Goal: Task Accomplishment & Management: Use online tool/utility

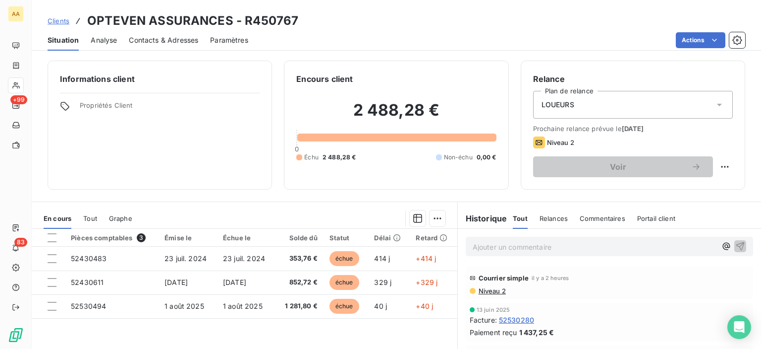
click at [343, 44] on div "Actions" at bounding box center [502, 40] width 485 height 16
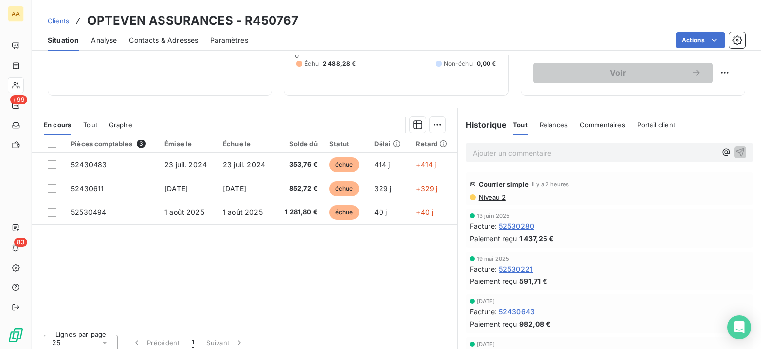
scroll to position [100, 0]
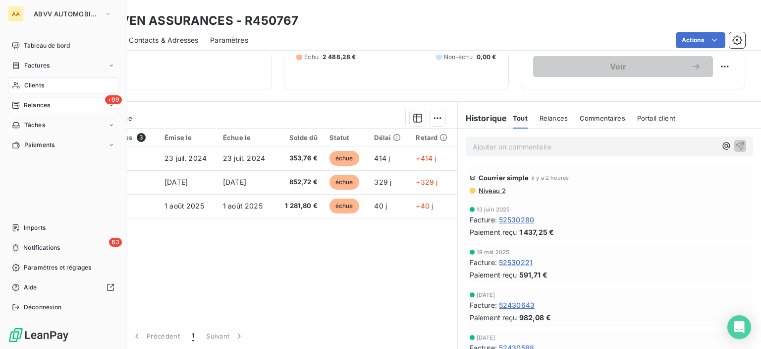
click at [30, 102] on span "Relances" at bounding box center [37, 105] width 26 height 9
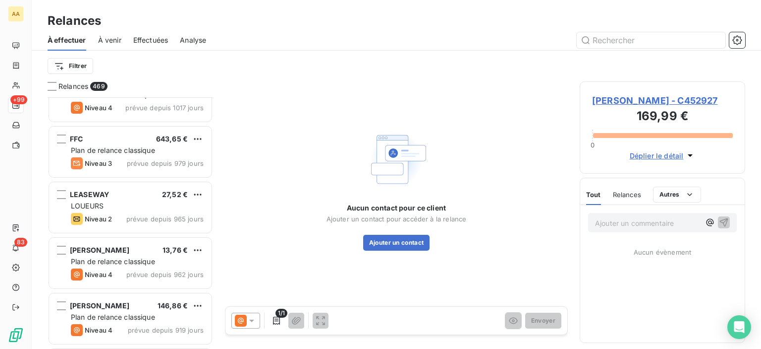
scroll to position [694, 0]
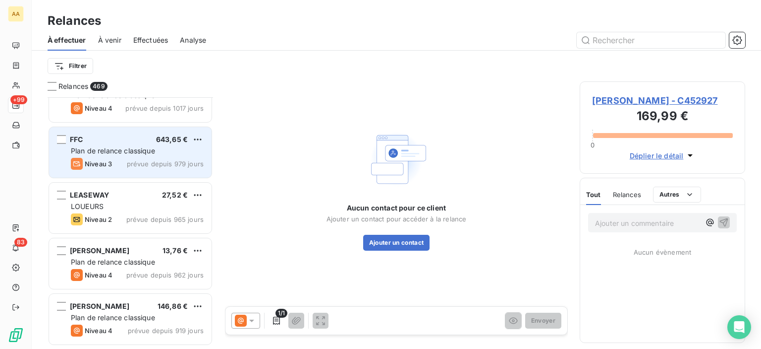
click at [121, 172] on div "FFC 643,65 € Plan de relance classique Niveau 3 prévue depuis 979 jours" at bounding box center [130, 152] width 163 height 51
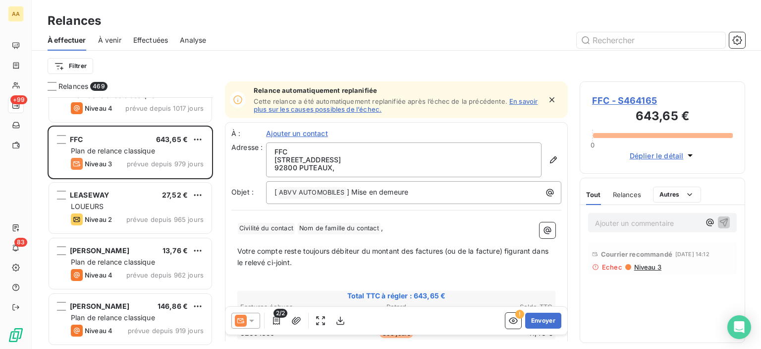
click at [547, 100] on icon "button" at bounding box center [552, 100] width 10 height 10
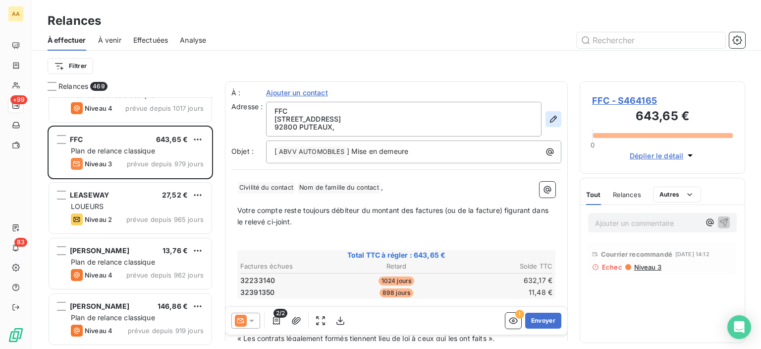
click at [550, 119] on icon "button" at bounding box center [553, 119] width 7 height 7
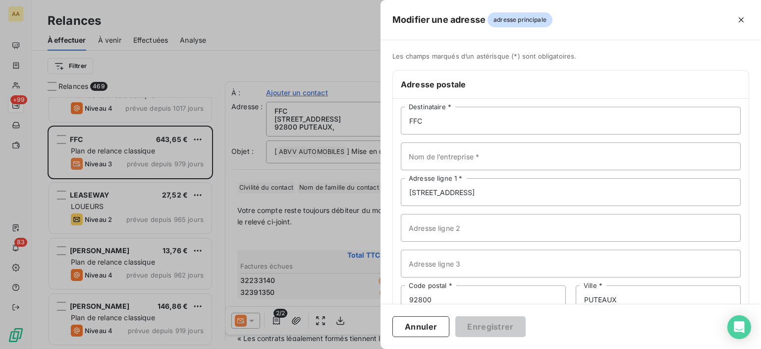
scroll to position [64, 0]
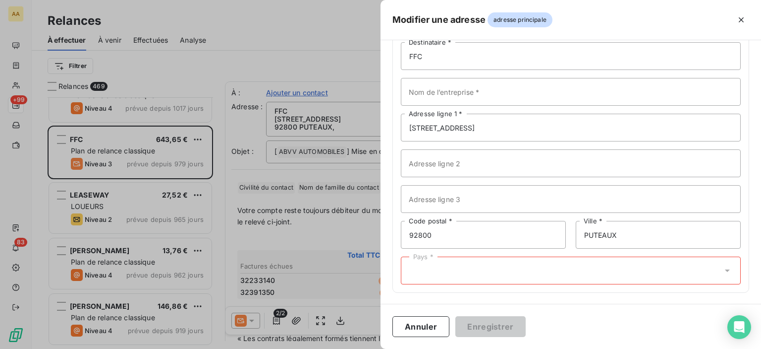
click at [424, 264] on div "Pays *" at bounding box center [571, 270] width 340 height 28
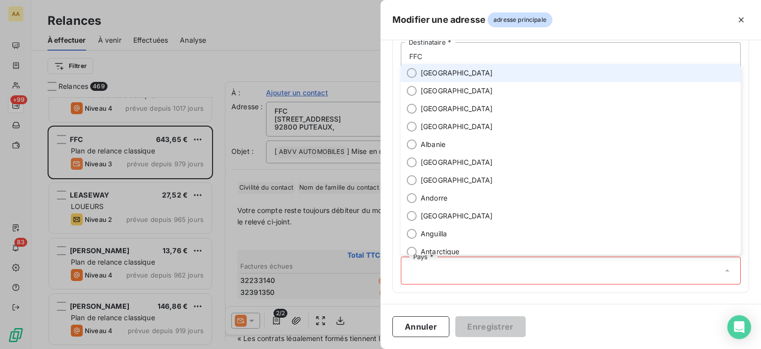
click at [461, 74] on li "France" at bounding box center [571, 73] width 340 height 18
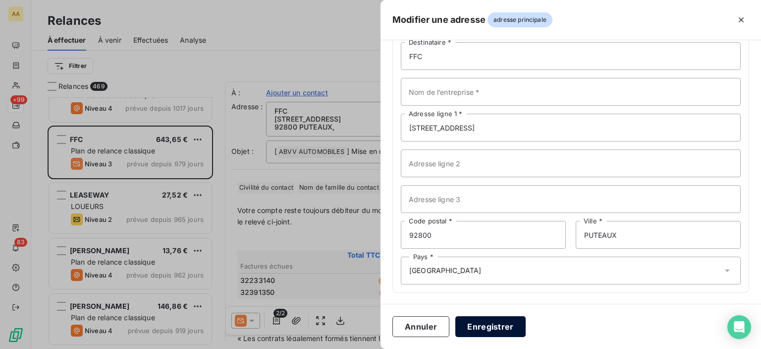
click at [492, 322] on button "Enregistrer" at bounding box center [491, 326] width 70 height 21
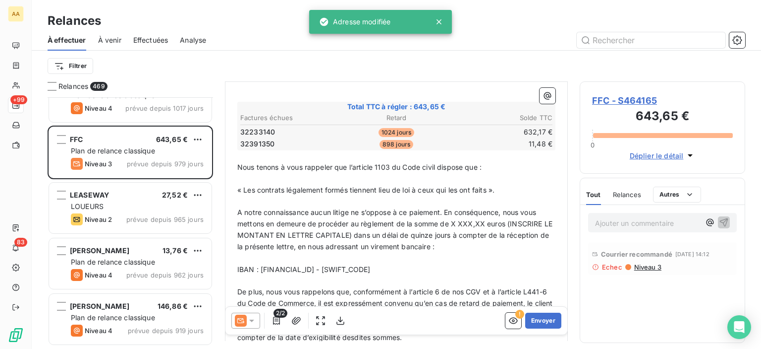
scroll to position [0, 0]
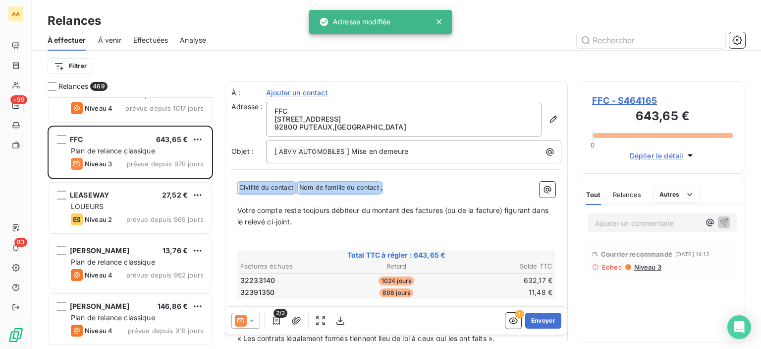
drag, startPoint x: 399, startPoint y: 192, endPoint x: 238, endPoint y: 172, distance: 162.3
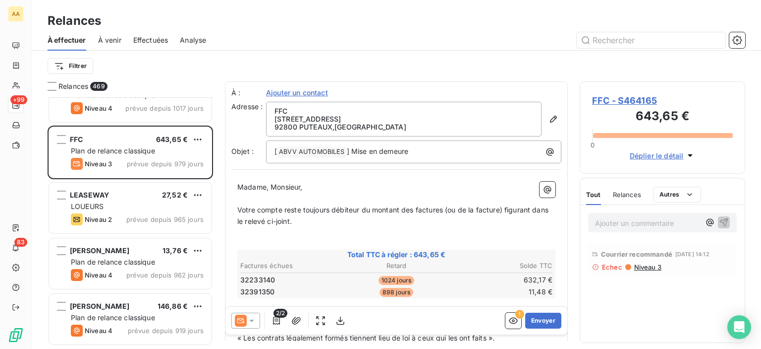
click at [321, 243] on p "﻿" at bounding box center [396, 243] width 318 height 11
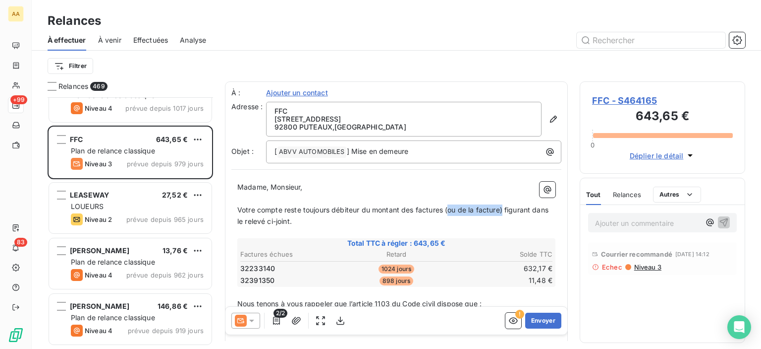
drag, startPoint x: 448, startPoint y: 206, endPoint x: 503, endPoint y: 210, distance: 55.2
click at [503, 210] on span "Votre compte reste toujours débiteur du montant des factures (ou de la facture)…" at bounding box center [393, 215] width 313 height 20
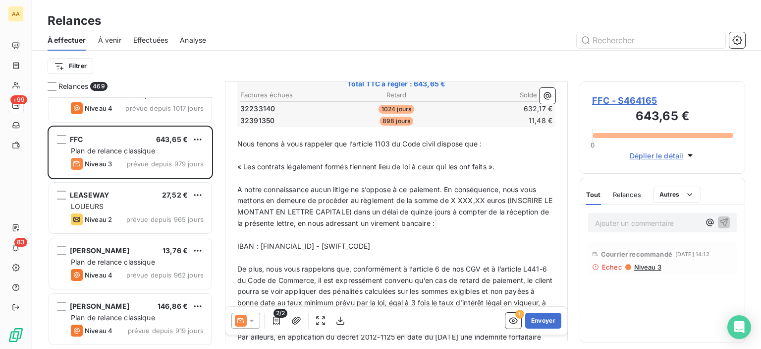
scroll to position [99, 0]
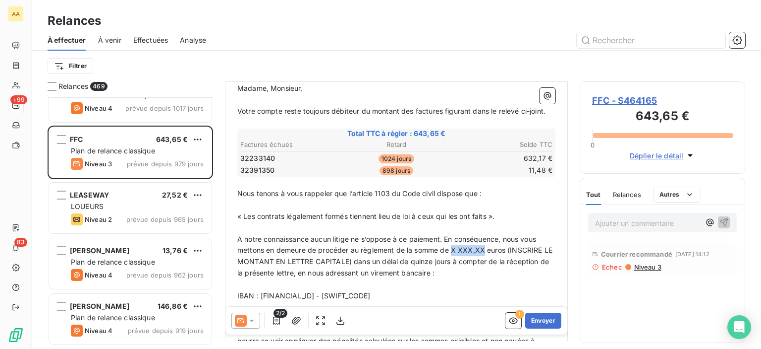
drag, startPoint x: 452, startPoint y: 246, endPoint x: 485, endPoint y: 250, distance: 33.0
click at [485, 250] on span "A notre connaissance aucun litige ne s’oppose à ce paiement. En conséquence, no…" at bounding box center [395, 255] width 317 height 43
drag, startPoint x: 501, startPoint y: 248, endPoint x: 349, endPoint y: 260, distance: 153.2
click at [349, 260] on span "A notre connaissance aucun litige ne s’oppose à ce paiement. En conséquence, no…" at bounding box center [394, 255] width 314 height 43
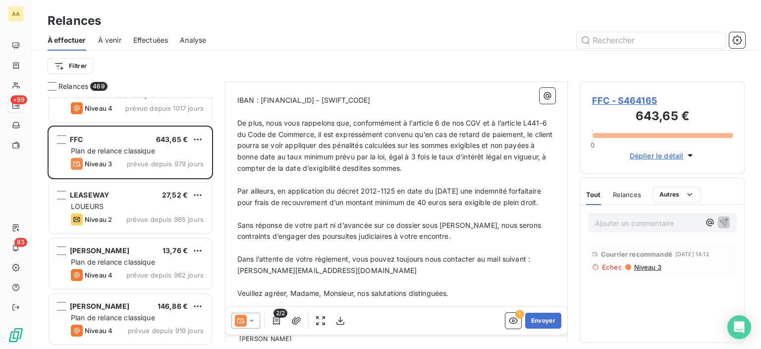
scroll to position [359, 0]
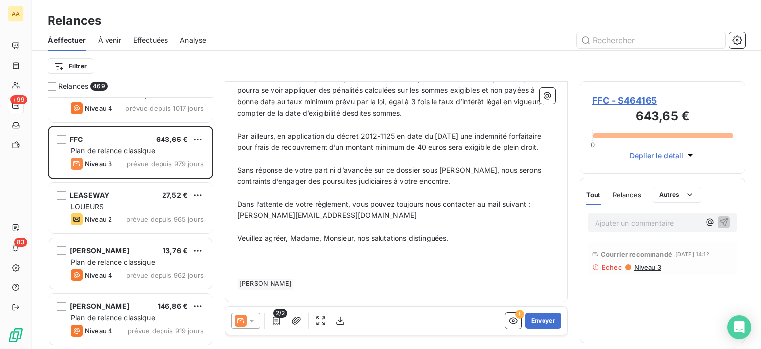
click at [244, 269] on p "﻿" at bounding box center [396, 271] width 318 height 11
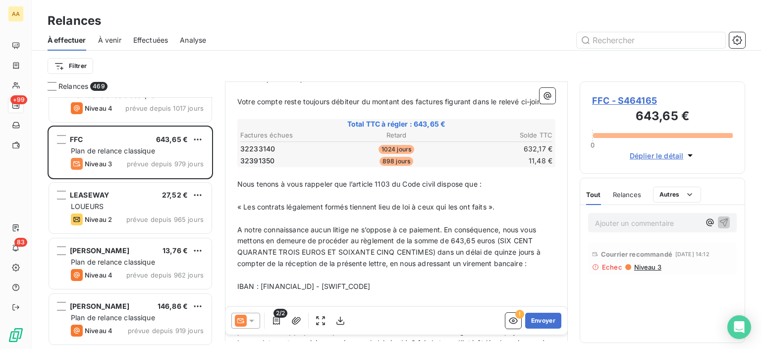
scroll to position [89, 0]
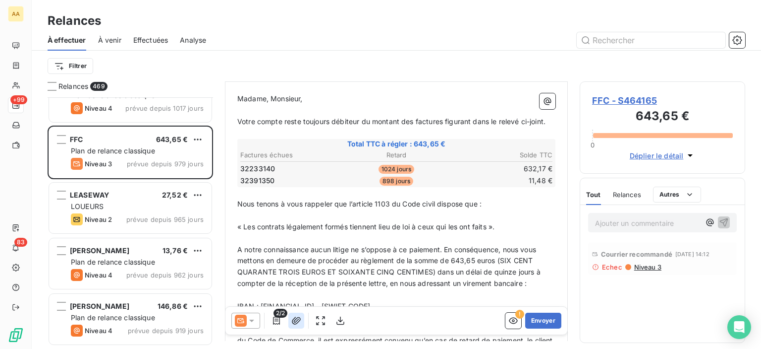
click at [298, 317] on icon "button" at bounding box center [296, 319] width 9 height 7
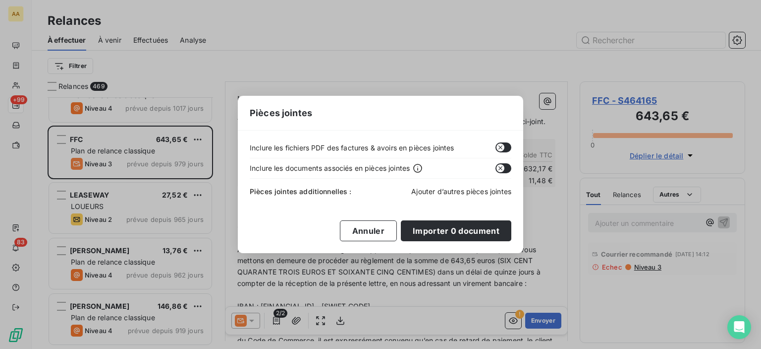
click at [426, 195] on span "Ajouter d’autres pièces jointes" at bounding box center [461, 191] width 100 height 8
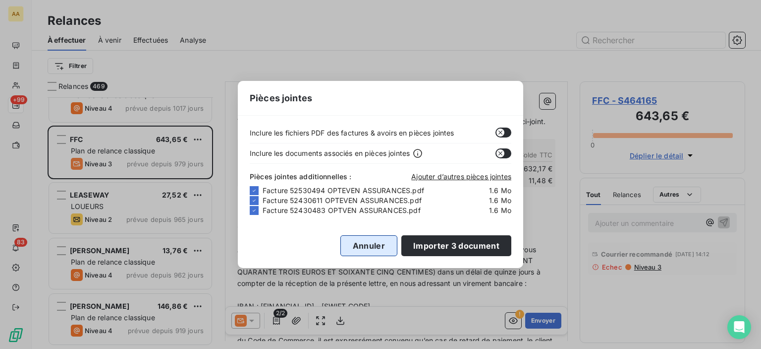
click at [391, 241] on button "Annuler" at bounding box center [369, 245] width 57 height 21
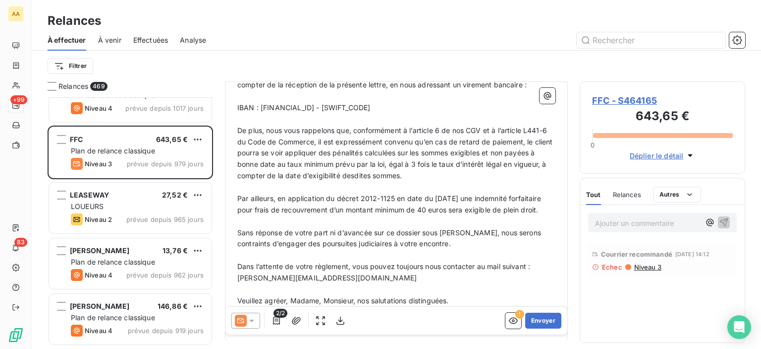
scroll to position [337, 0]
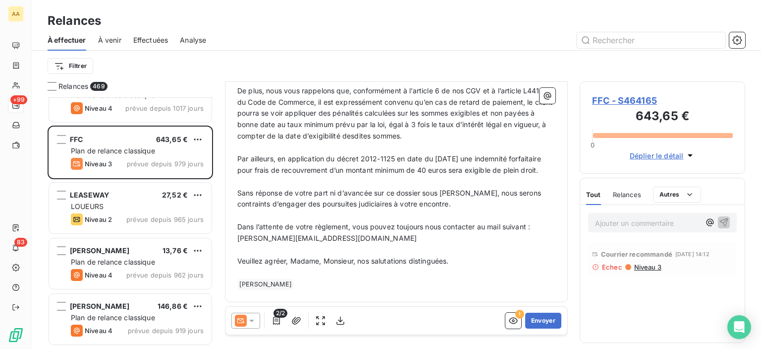
drag, startPoint x: 287, startPoint y: 175, endPoint x: 243, endPoint y: 139, distance: 56.3
click at [243, 139] on div "Madame, Monsieur, ﻿ Votre compte reste toujours débiteur du montant des facture…" at bounding box center [396, 72] width 318 height 434
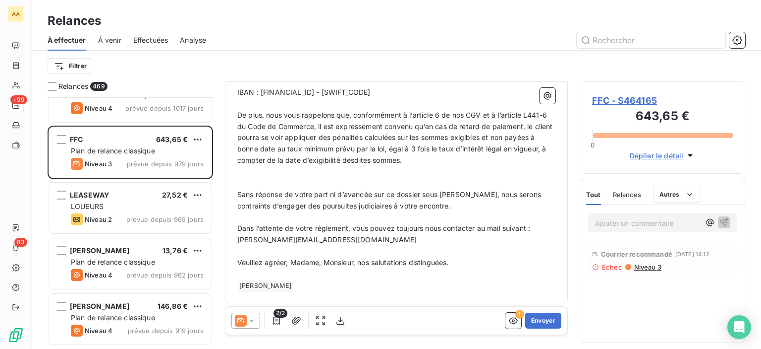
scroll to position [291, 0]
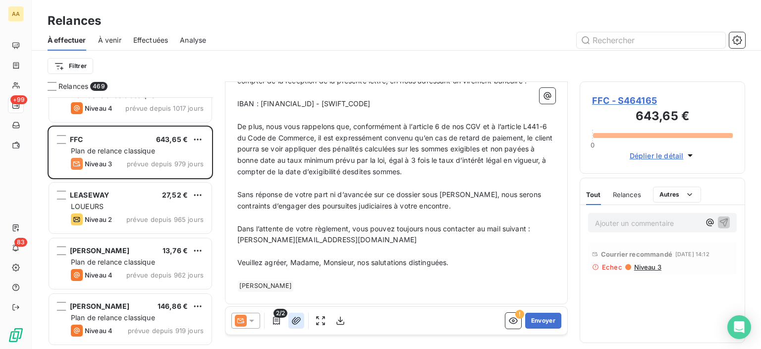
click at [299, 324] on icon "button" at bounding box center [297, 320] width 10 height 10
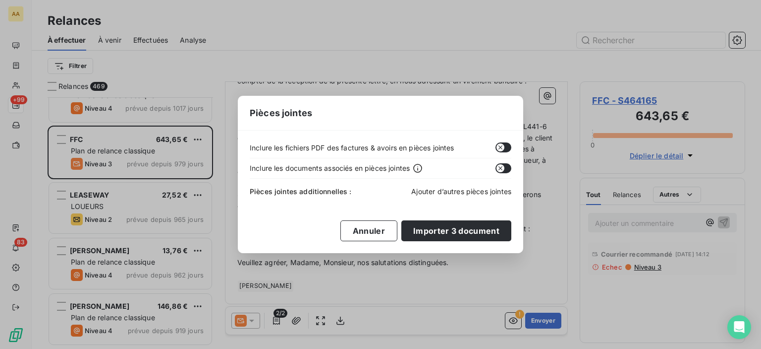
click at [448, 191] on span "Ajouter d’autres pièces jointes" at bounding box center [461, 191] width 100 height 8
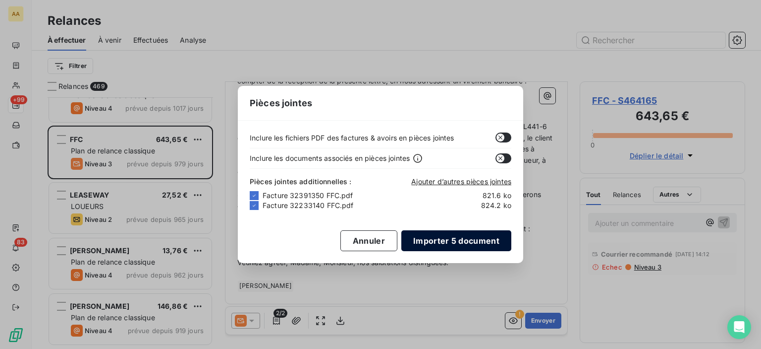
click at [438, 241] on button "Importer 5 document" at bounding box center [457, 240] width 110 height 21
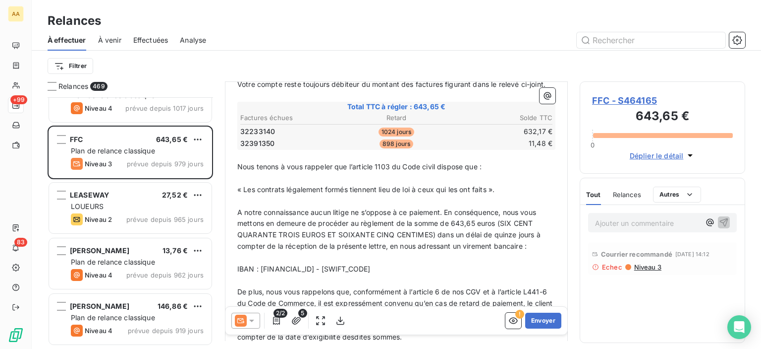
scroll to position [0, 0]
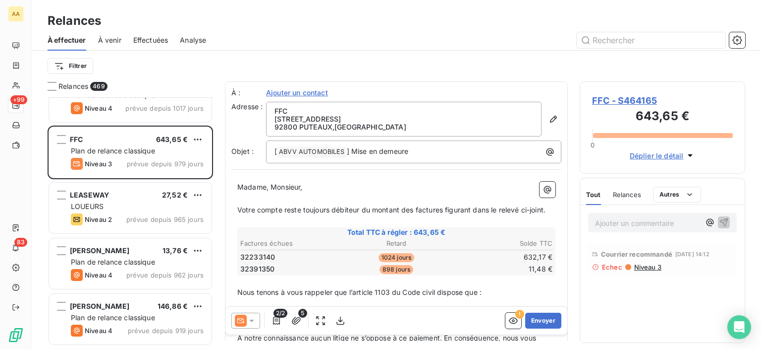
click at [653, 266] on span "Niveau 3" at bounding box center [648, 267] width 28 height 8
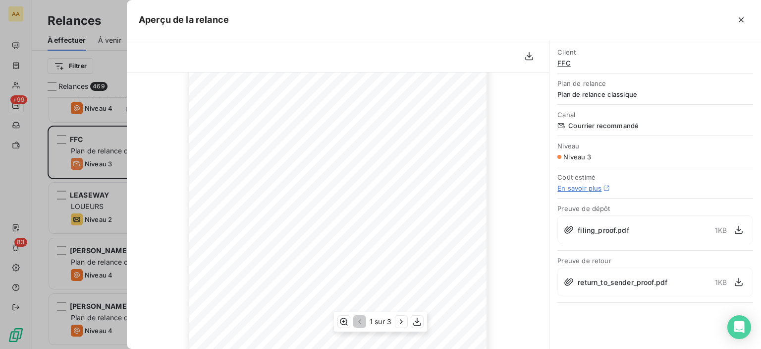
scroll to position [202, 0]
click at [738, 277] on icon "button" at bounding box center [739, 282] width 10 height 10
click at [740, 24] on icon "button" at bounding box center [742, 20] width 10 height 10
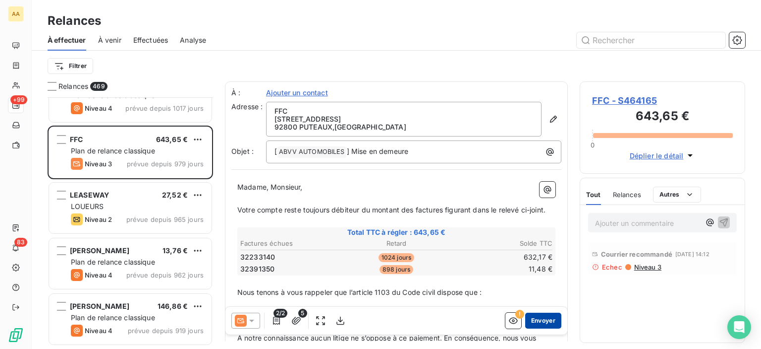
click at [526, 317] on button "Envoyer" at bounding box center [544, 320] width 36 height 16
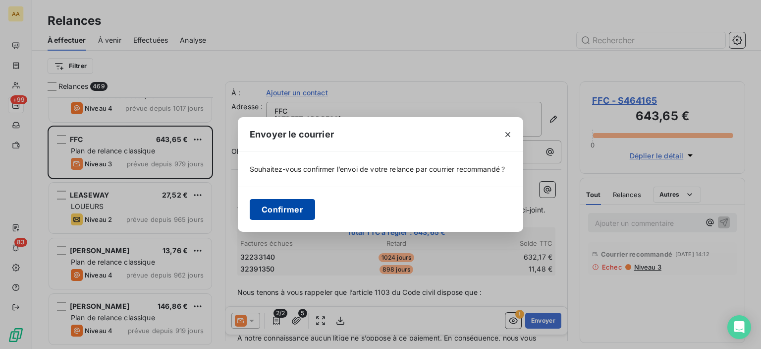
click at [305, 206] on button "Confirmer" at bounding box center [282, 209] width 65 height 21
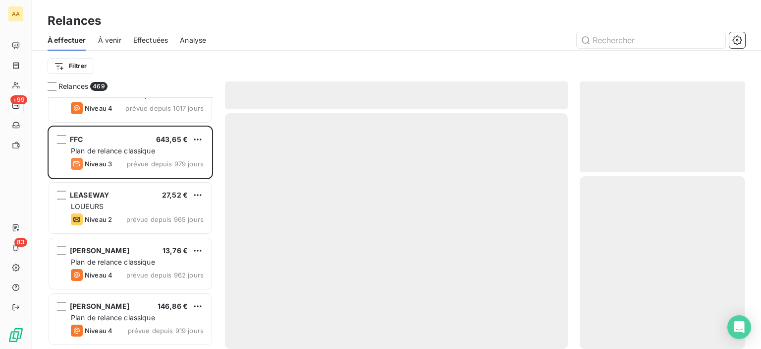
click at [164, 35] on span "Effectuées" at bounding box center [150, 40] width 35 height 10
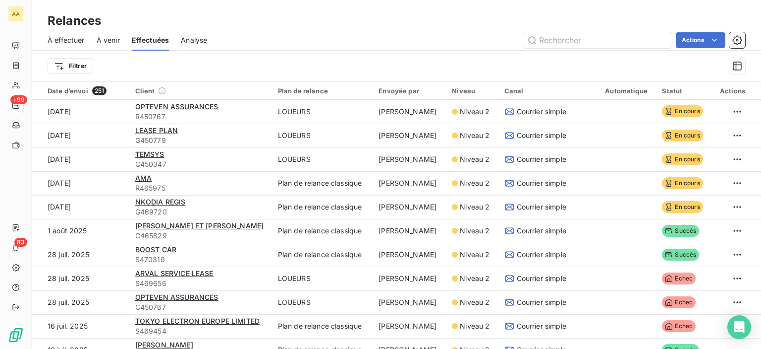
click at [119, 45] on div "À venir" at bounding box center [108, 40] width 23 height 21
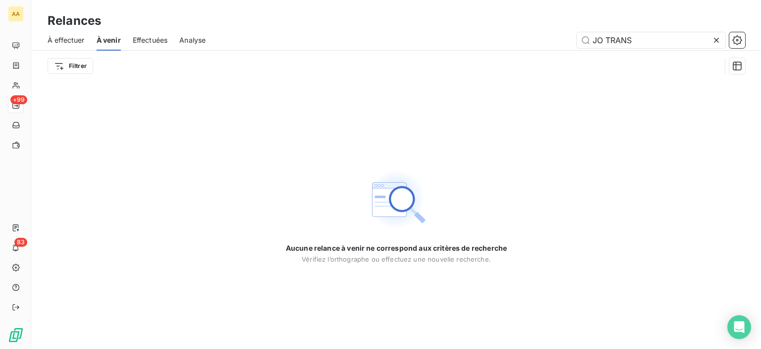
click at [156, 36] on span "Effectuées" at bounding box center [150, 40] width 35 height 10
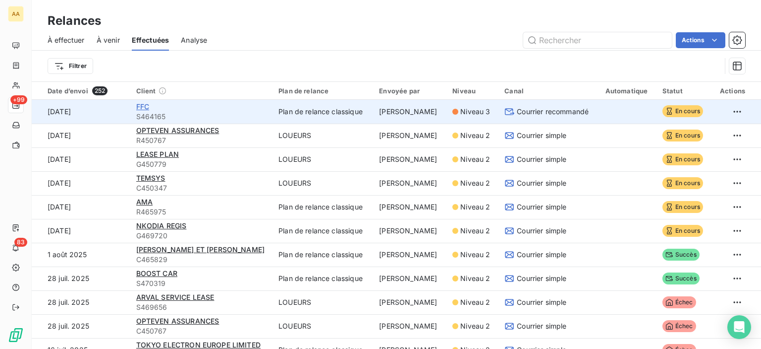
click at [143, 104] on span "FFC" at bounding box center [142, 106] width 13 height 8
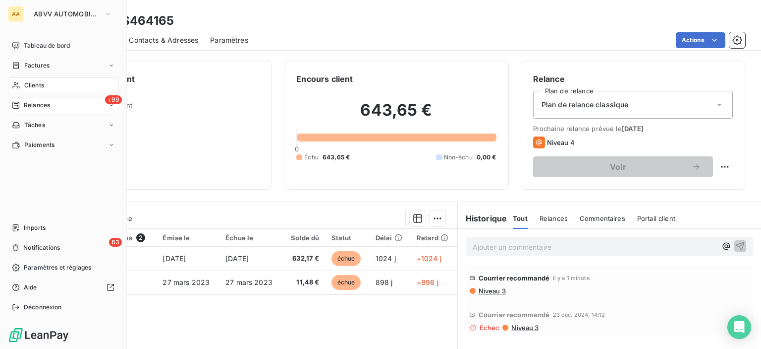
click at [18, 108] on icon at bounding box center [15, 105] width 7 height 7
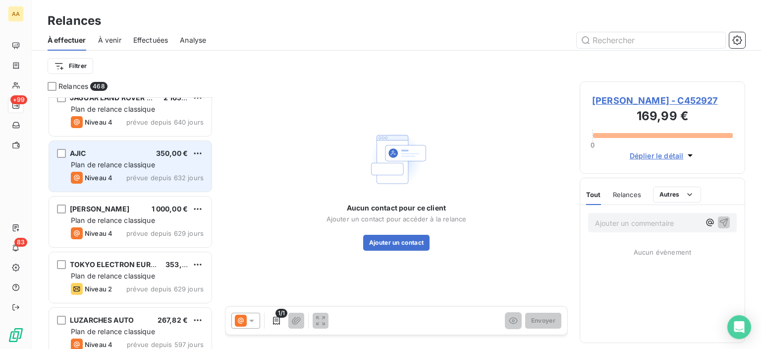
scroll to position [1636, 0]
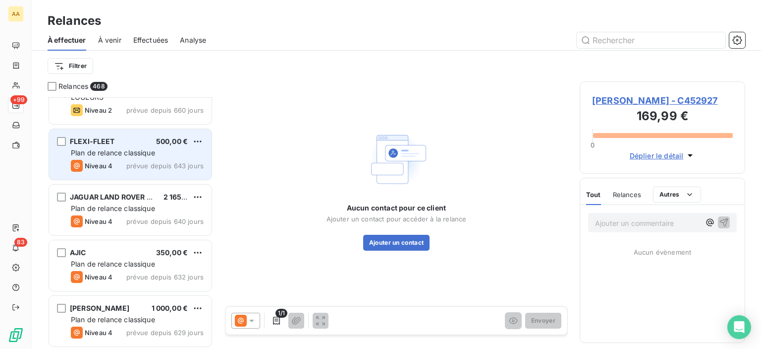
click at [169, 165] on span "prévue depuis 643 jours" at bounding box center [164, 166] width 77 height 8
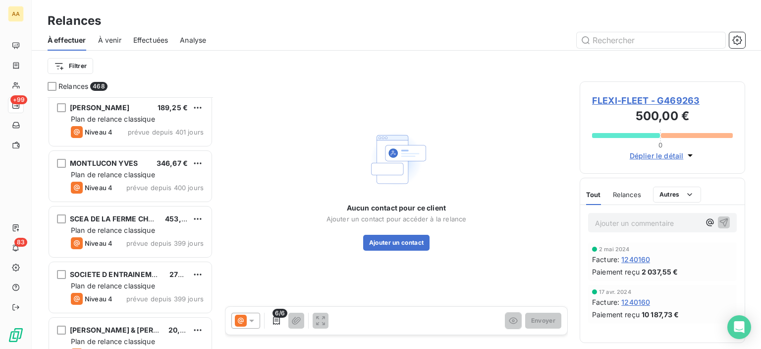
scroll to position [3520, 0]
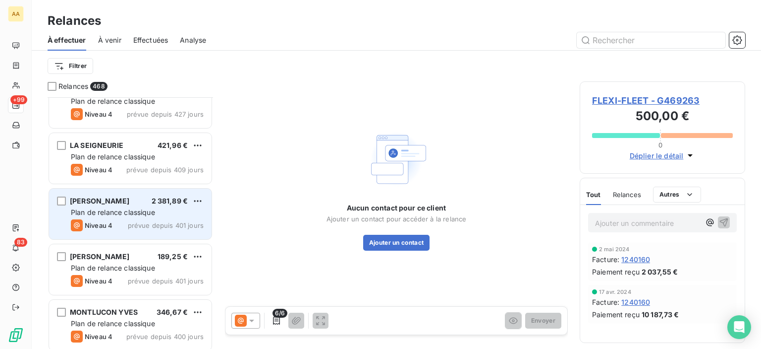
click at [126, 189] on div "KOUSSA CAROLINE 2 381,89 € Plan de relance classique Niveau 4 prévue depuis 401…" at bounding box center [130, 213] width 163 height 51
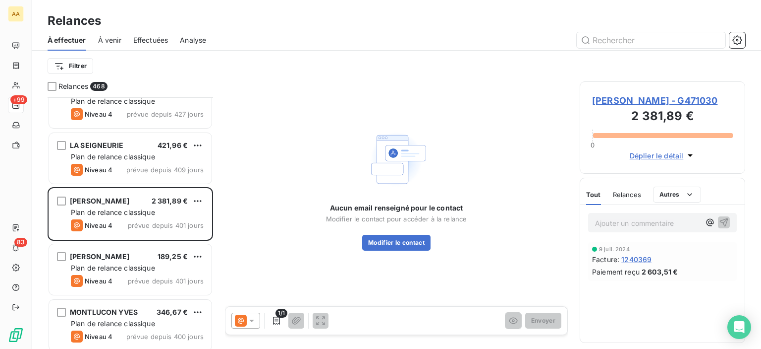
click at [254, 312] on div at bounding box center [246, 320] width 29 height 16
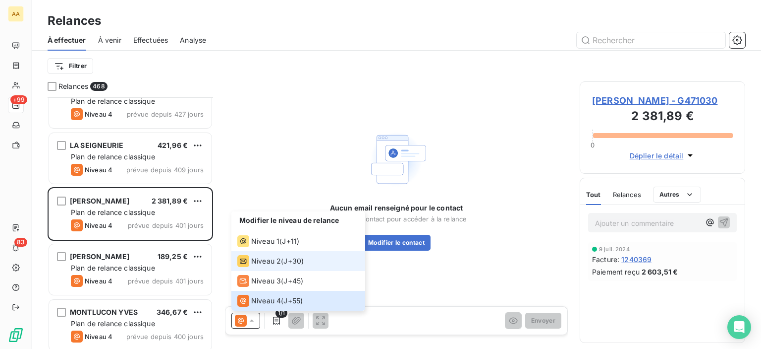
click at [270, 259] on span "Niveau 2" at bounding box center [266, 261] width 30 height 10
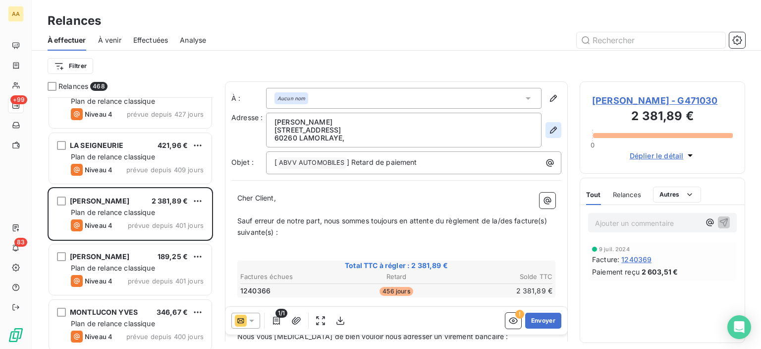
click at [549, 127] on icon "button" at bounding box center [554, 130] width 10 height 10
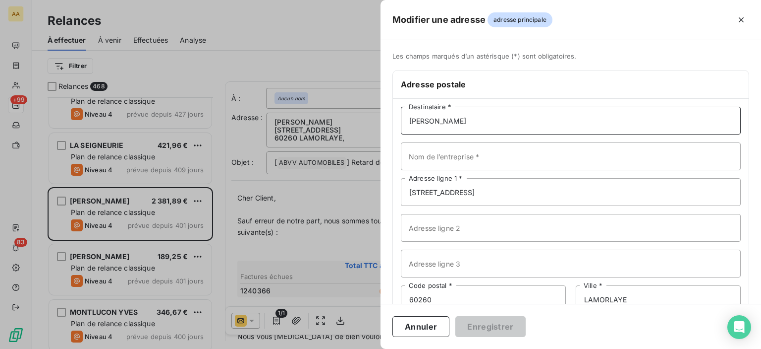
drag, startPoint x: 516, startPoint y: 122, endPoint x: 401, endPoint y: 99, distance: 117.5
click at [401, 99] on div "KOUSSA CAROLINE Destinataire * Nom de l’entreprise * 22 avenue de beaumont Adre…" at bounding box center [571, 228] width 356 height 258
click at [354, 56] on div at bounding box center [380, 174] width 761 height 349
